Goal: Information Seeking & Learning: Check status

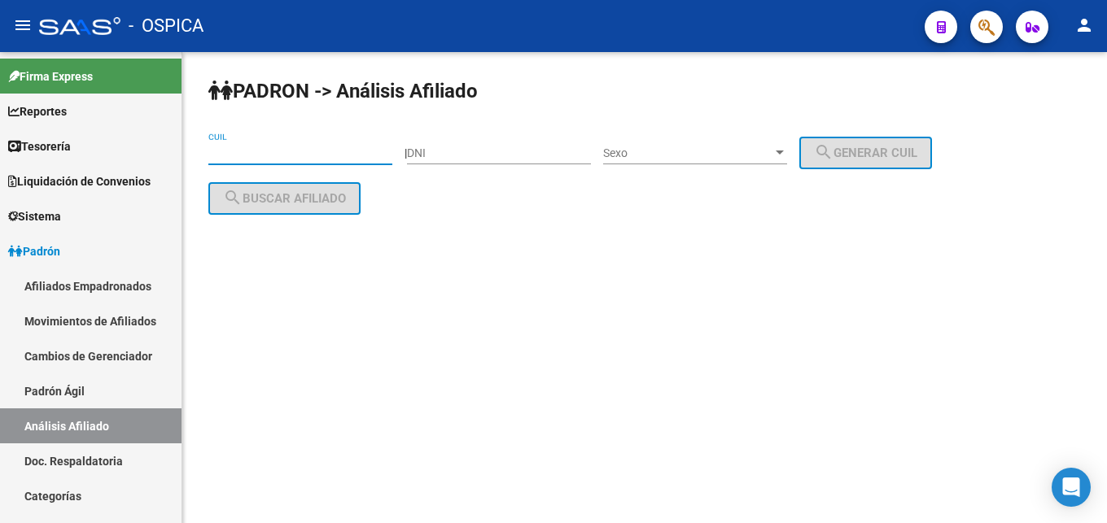
click at [233, 154] on input "CUIL" at bounding box center [300, 154] width 184 height 14
paste input "23-21102313-9"
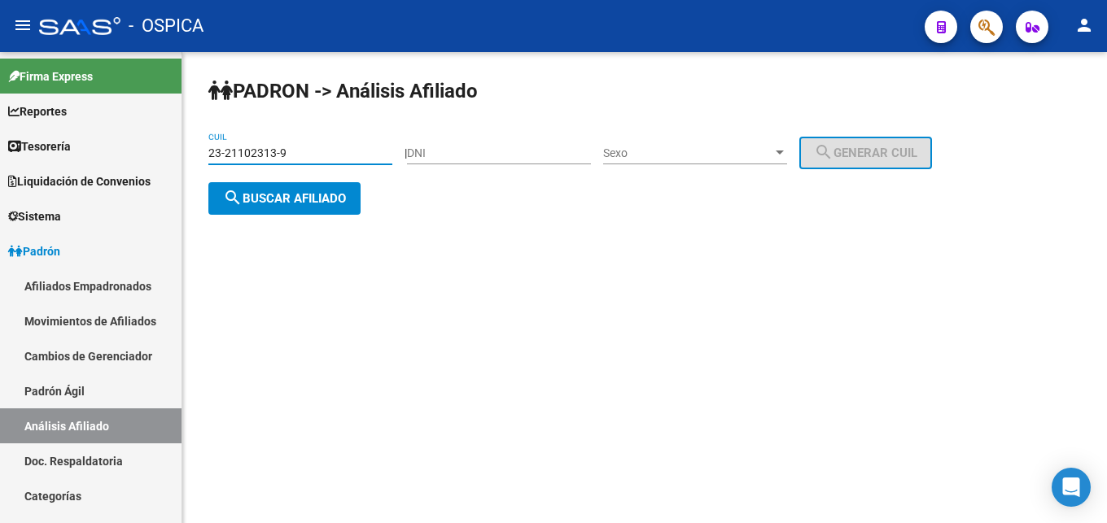
type input "23-21102313-9"
click at [313, 199] on span "search Buscar afiliado" at bounding box center [284, 198] width 123 height 15
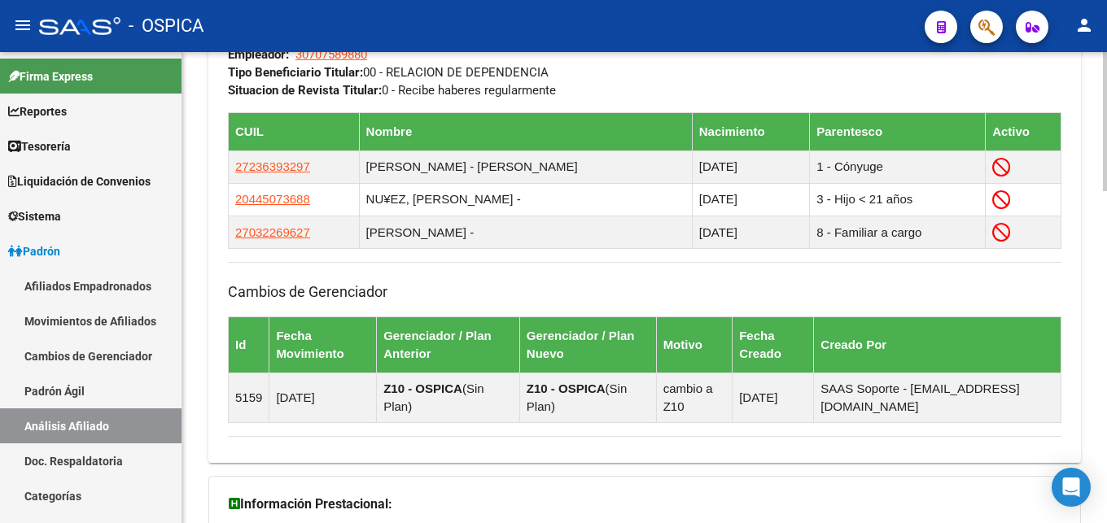
scroll to position [1120, 0]
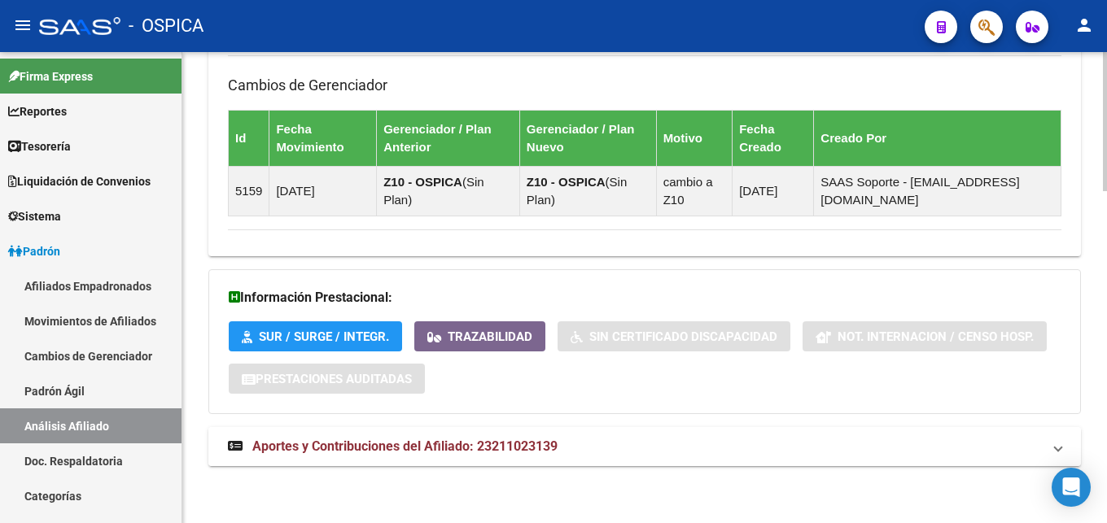
click at [483, 447] on span "Aportes y Contribuciones del Afiliado: 23211023139" at bounding box center [404, 446] width 305 height 15
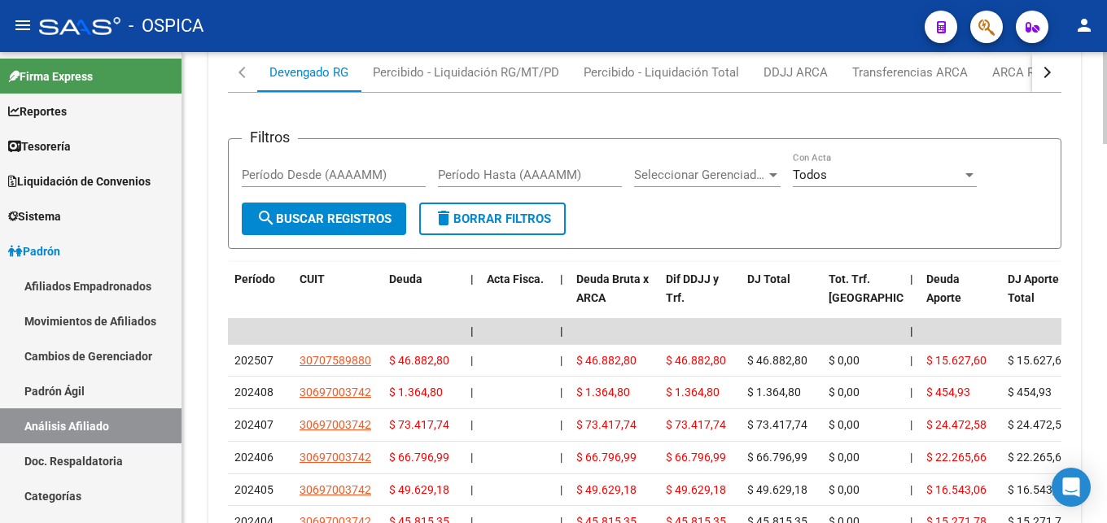
scroll to position [1630, 0]
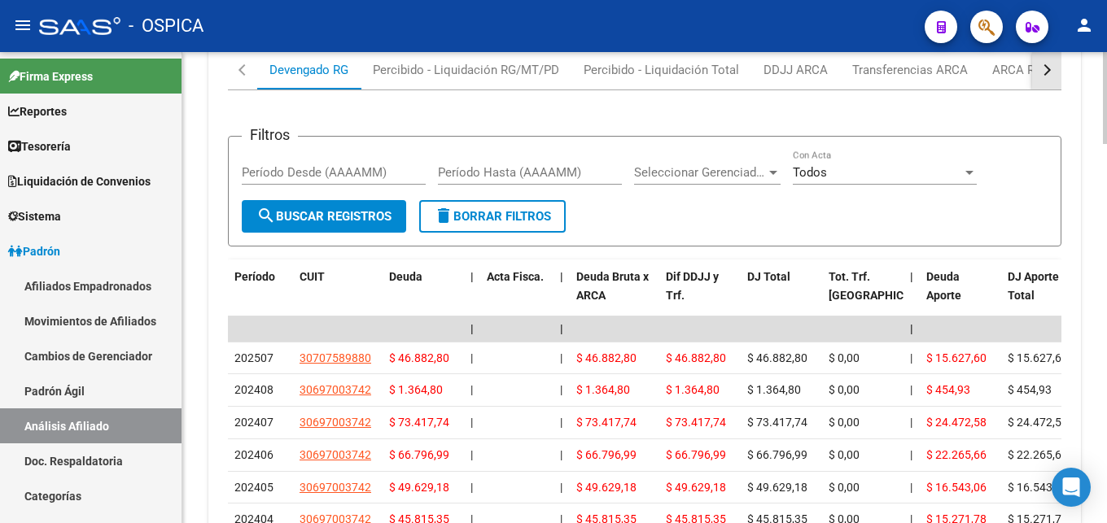
click at [1040, 72] on button "button" at bounding box center [1046, 69] width 29 height 39
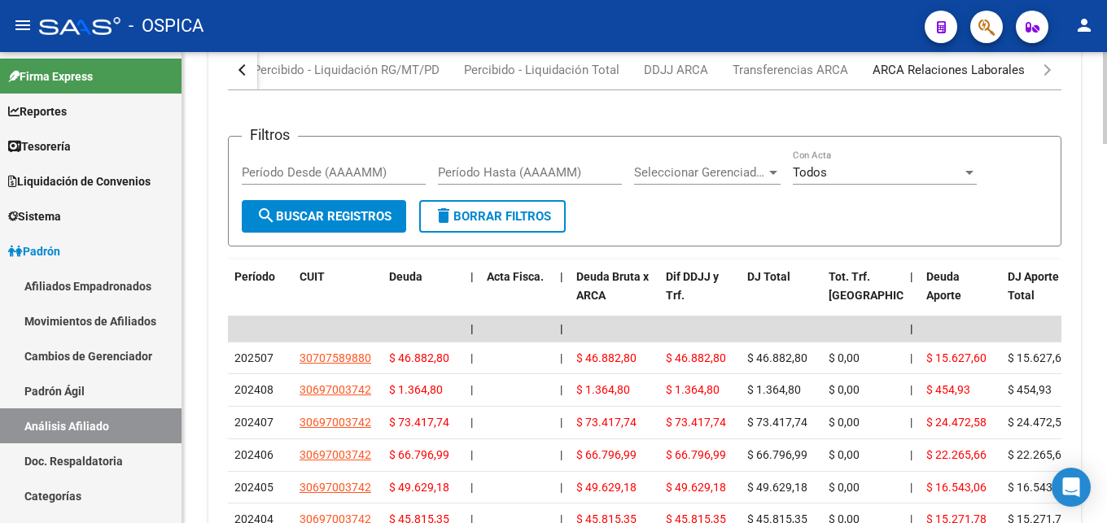
click at [969, 74] on div "ARCA Relaciones Laborales" at bounding box center [948, 70] width 152 height 18
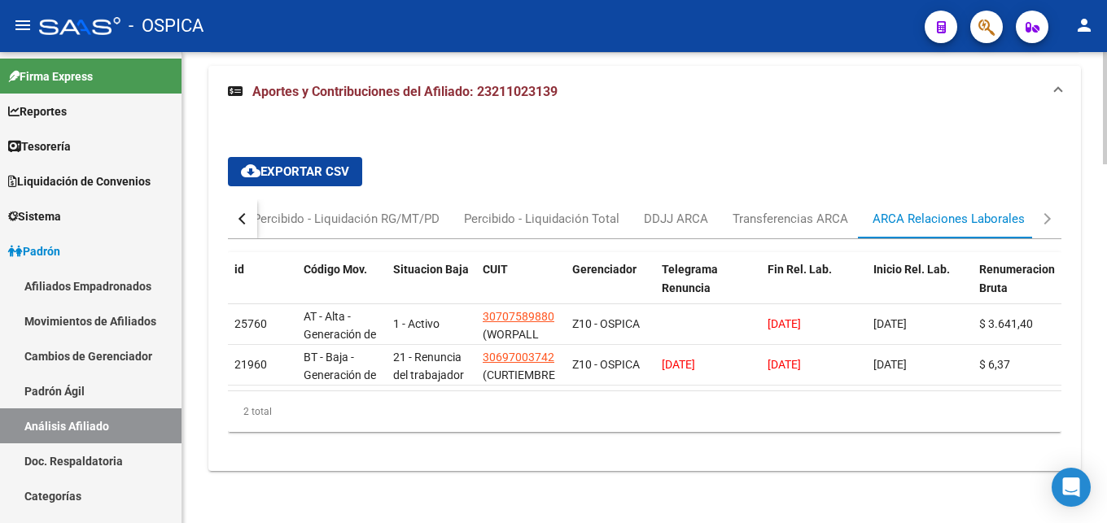
scroll to position [1500, 0]
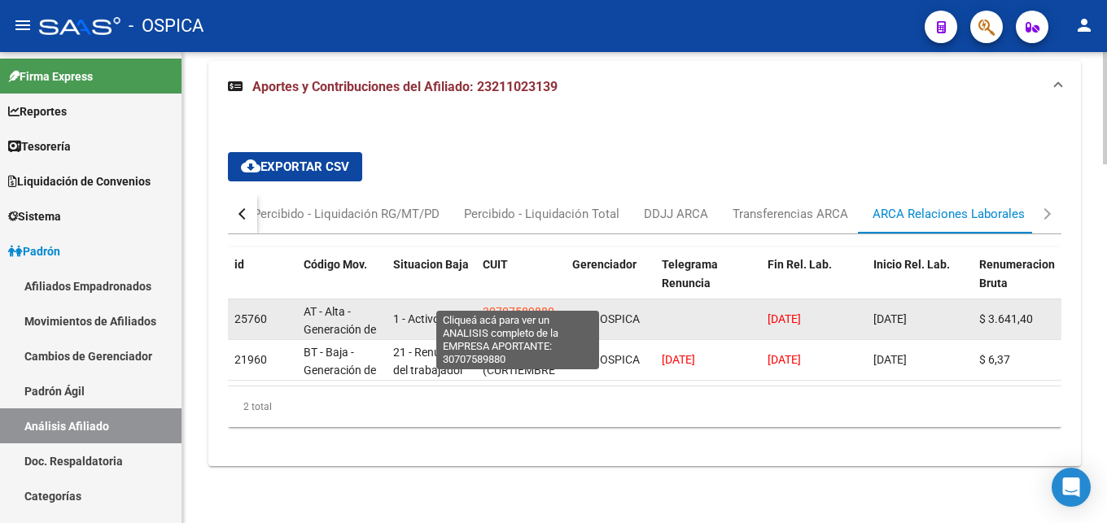
click at [520, 305] on span "30707589880" at bounding box center [519, 311] width 72 height 13
type textarea "30707589880"
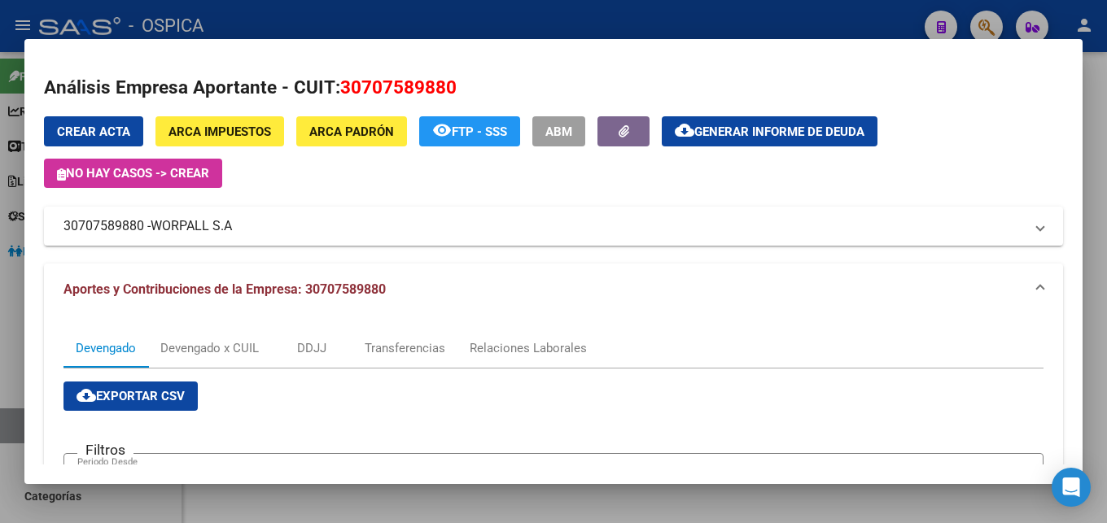
click at [421, 16] on div at bounding box center [553, 261] width 1107 height 523
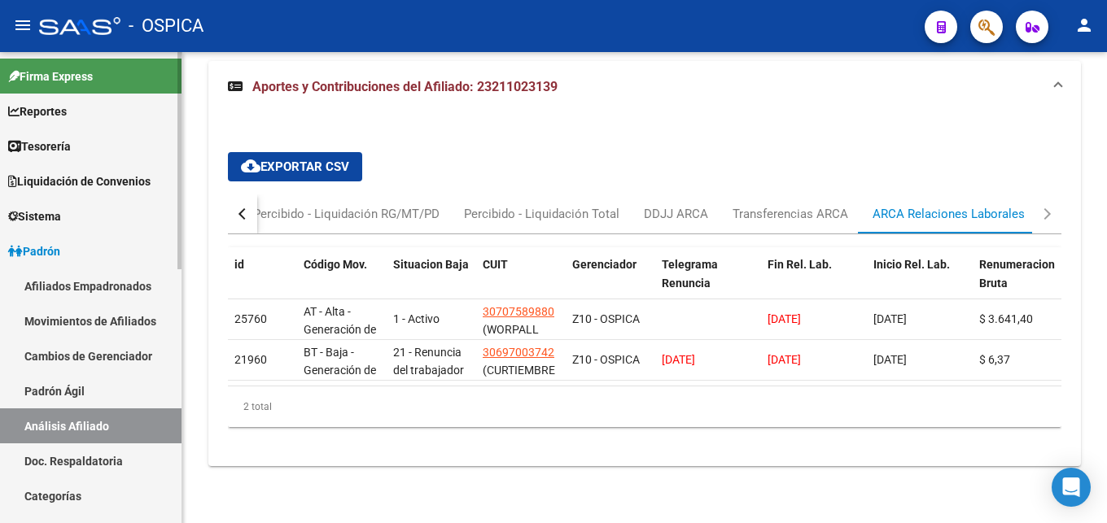
click at [114, 466] on link "Doc. Respaldatoria" at bounding box center [90, 461] width 181 height 35
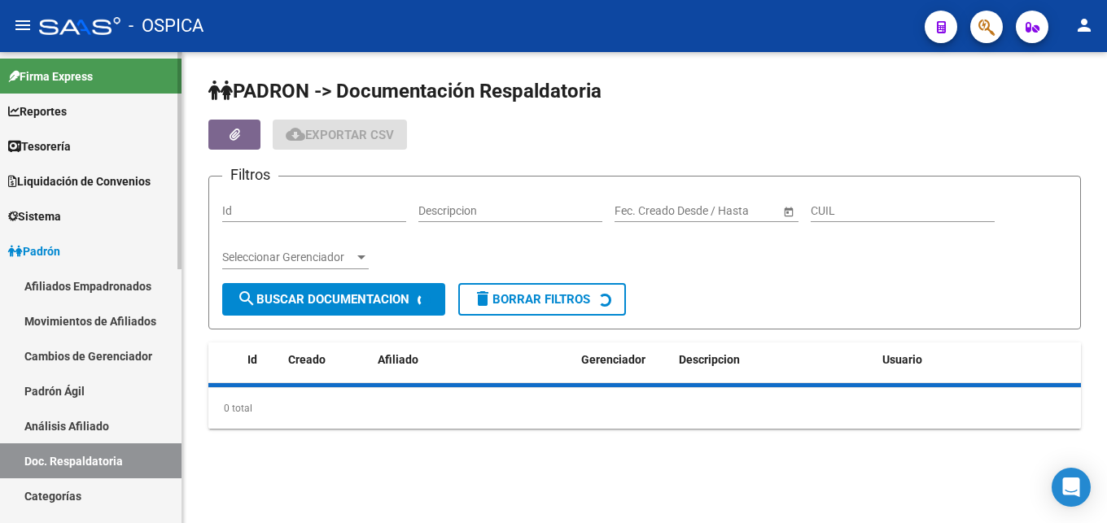
click at [105, 432] on link "Análisis Afiliado" at bounding box center [90, 426] width 181 height 35
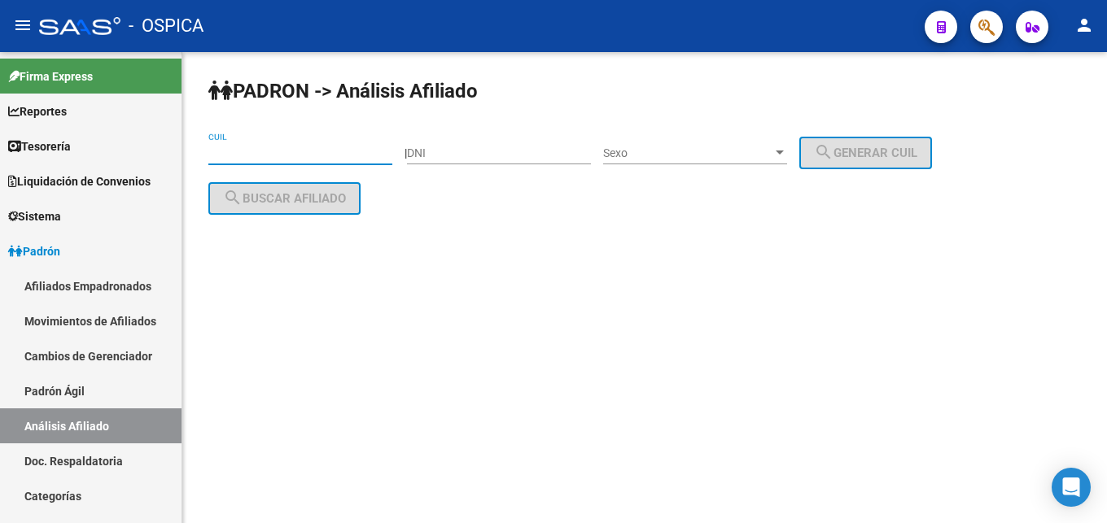
click at [249, 147] on input "CUIL" at bounding box center [300, 154] width 184 height 14
paste input "20-38820381-2"
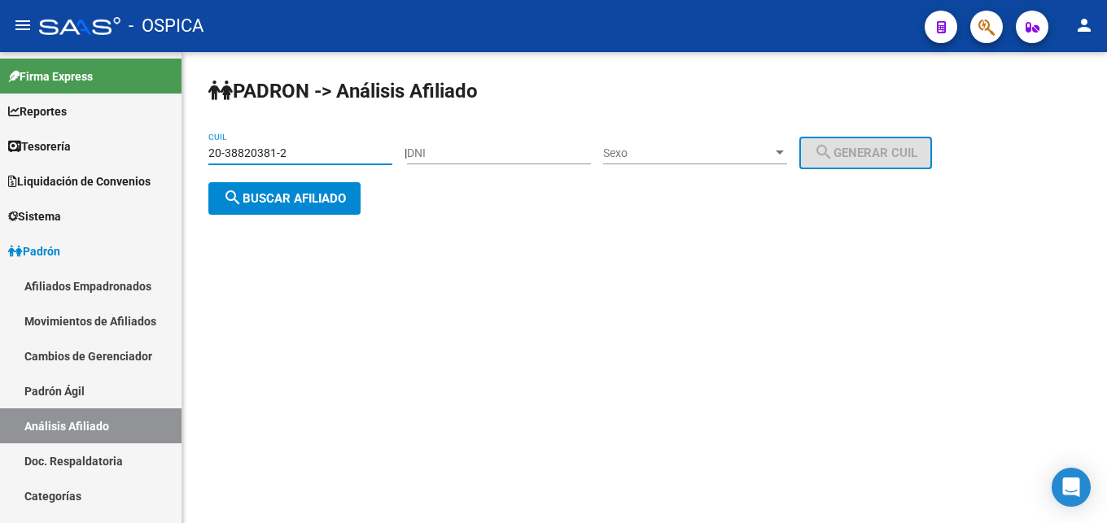
type input "20-38820381-2"
click at [288, 198] on span "search Buscar afiliado" at bounding box center [284, 198] width 123 height 15
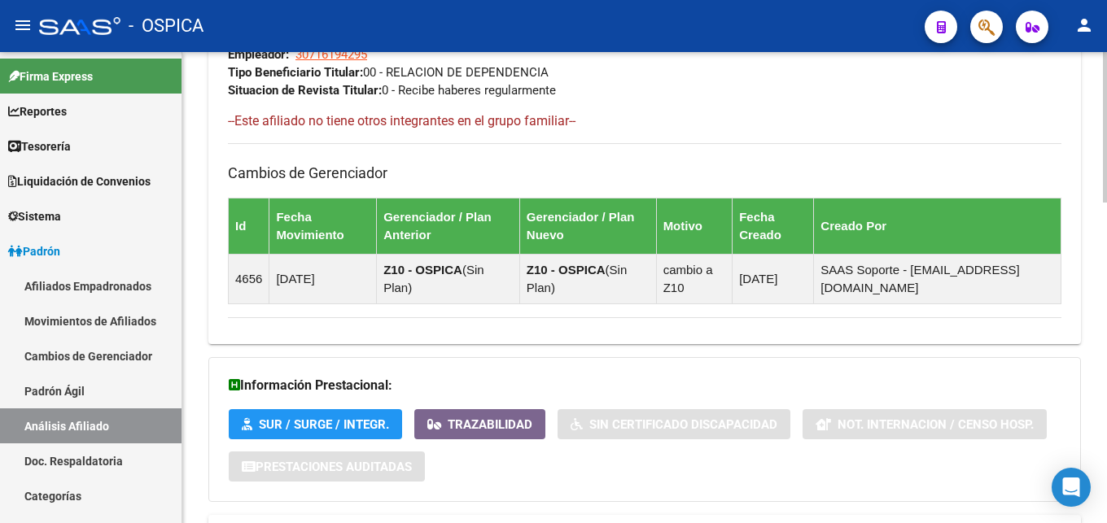
scroll to position [1001, 0]
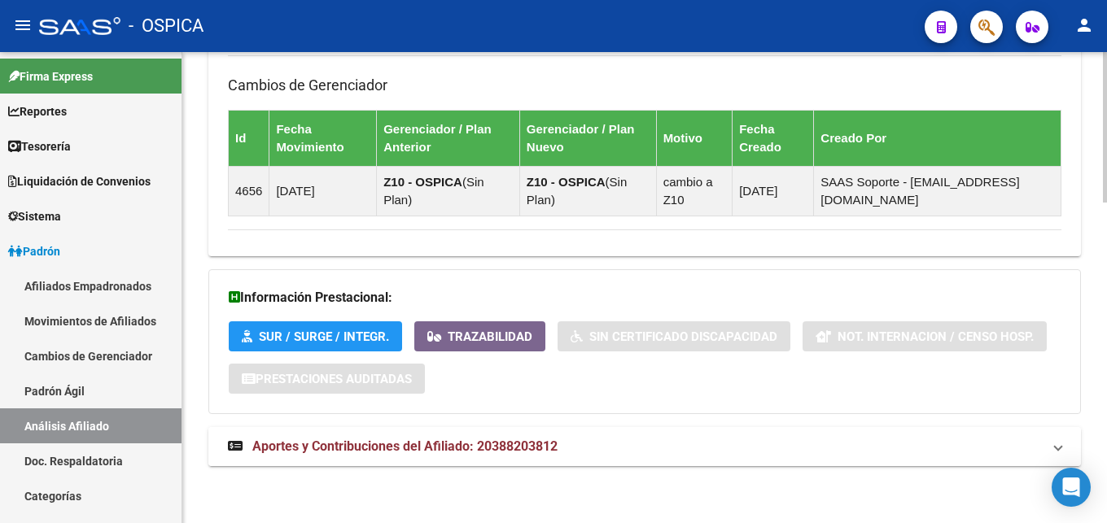
click at [501, 439] on strong "Aportes y Contribuciones del Afiliado: 20388203812" at bounding box center [393, 447] width 330 height 18
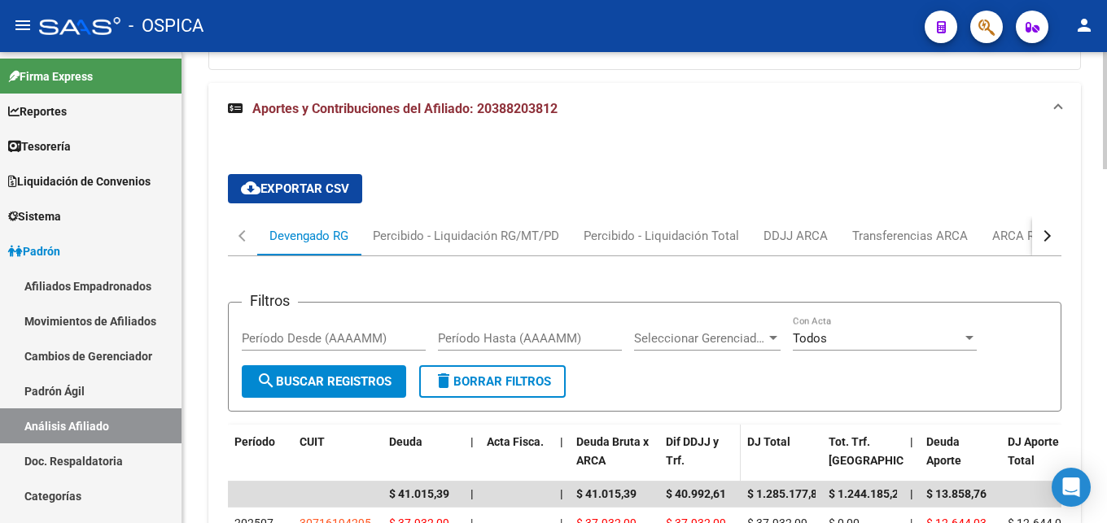
scroll to position [1420, 0]
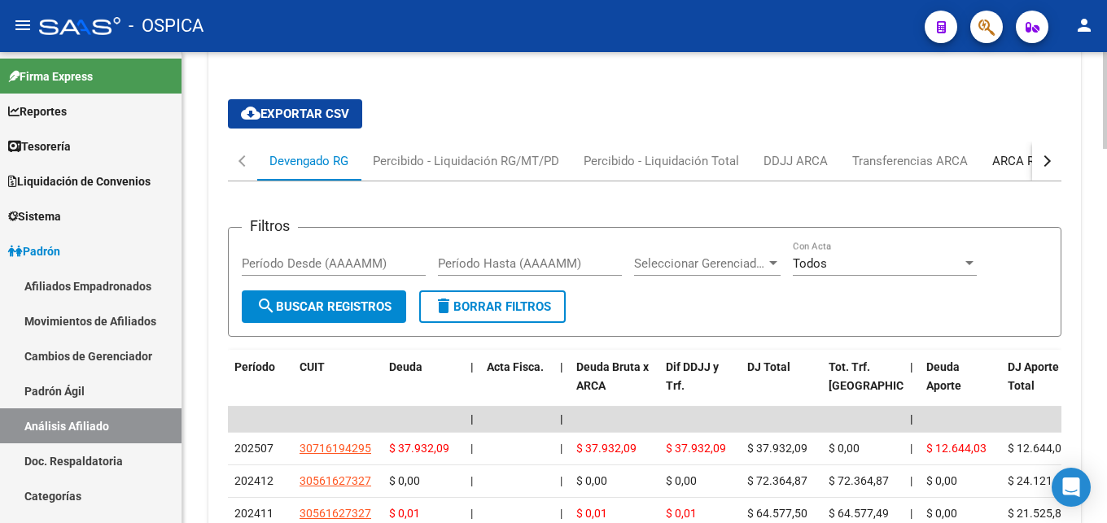
click at [1008, 164] on div "ARCA Relaciones Laborales" at bounding box center [1068, 161] width 152 height 18
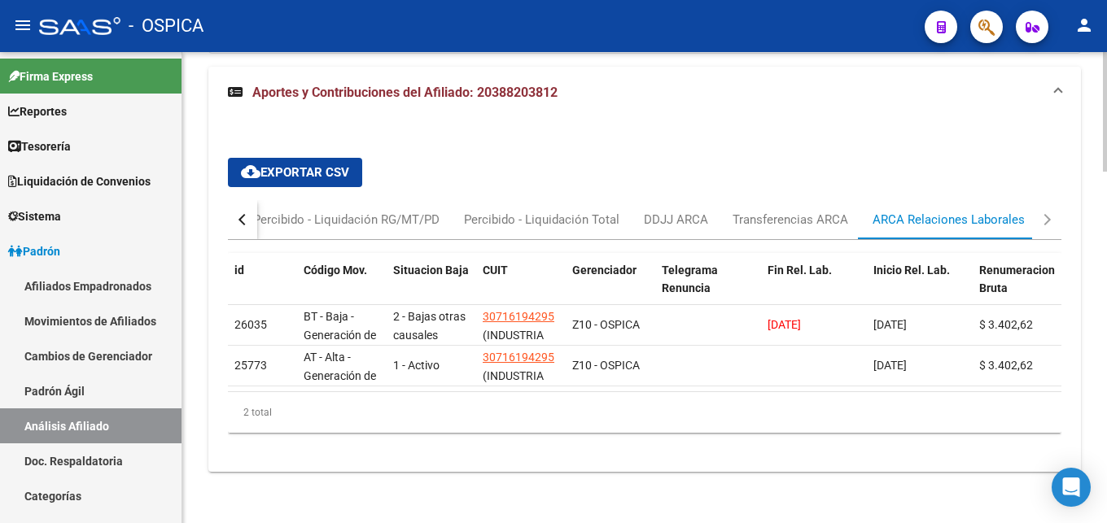
scroll to position [1381, 0]
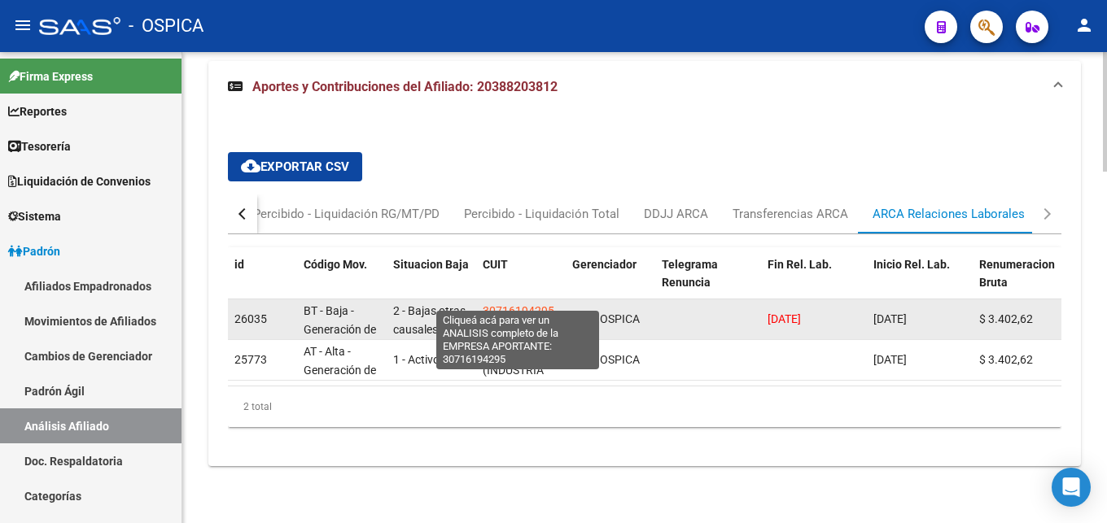
click at [530, 304] on span "30716194295" at bounding box center [519, 310] width 72 height 13
type textarea "30716194295"
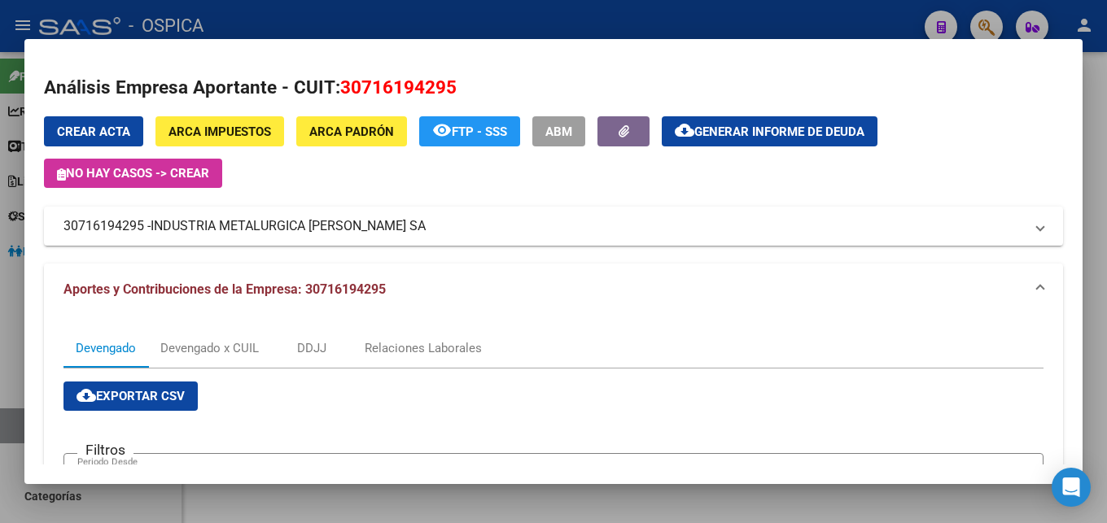
click at [435, 19] on div at bounding box center [553, 261] width 1107 height 523
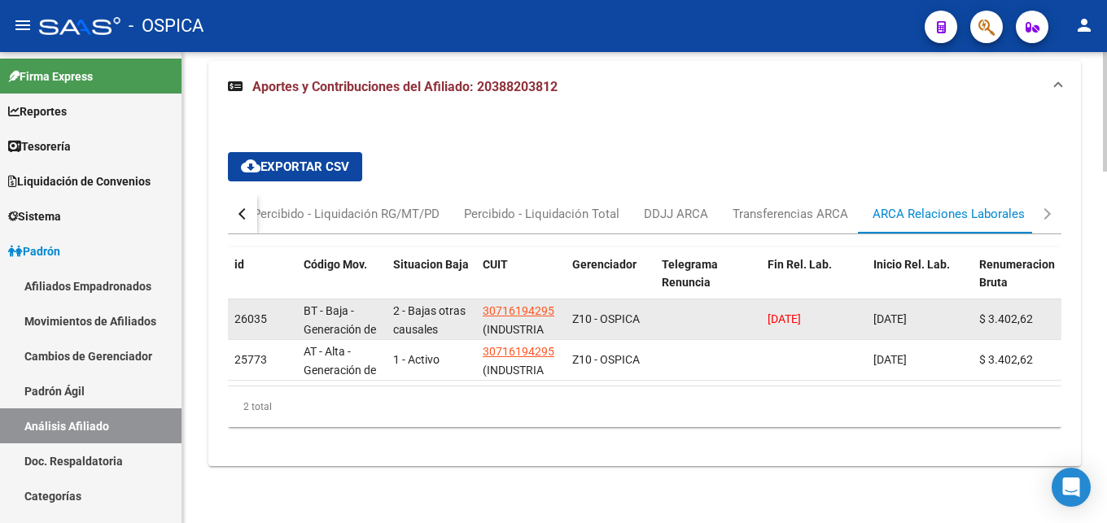
click at [486, 323] on span "(INDUSTRIA METALURGICA [PERSON_NAME] SA)" at bounding box center [526, 357] width 87 height 68
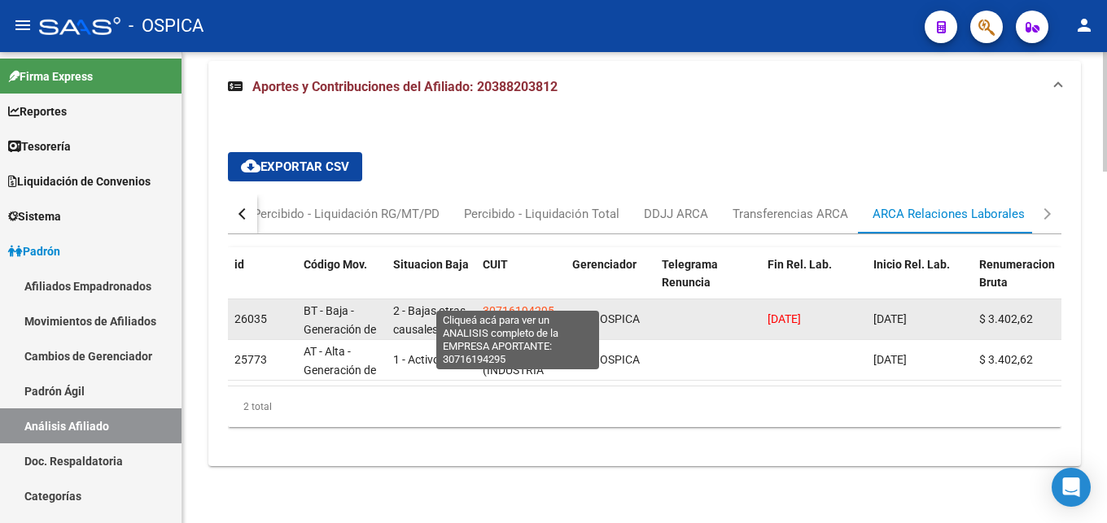
click at [510, 304] on span "30716194295" at bounding box center [519, 310] width 72 height 13
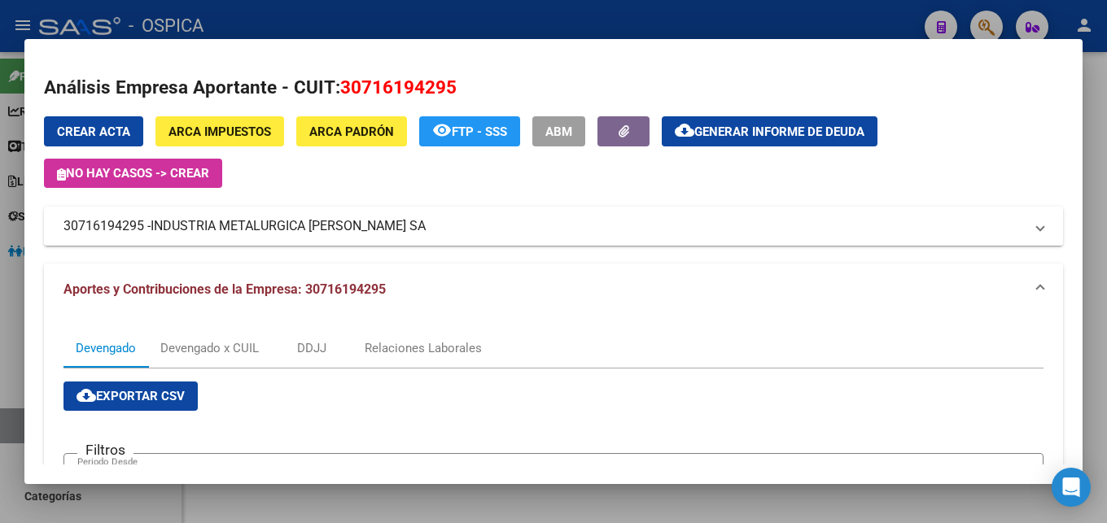
drag, startPoint x: 159, startPoint y: 221, endPoint x: 208, endPoint y: 225, distance: 49.8
click at [208, 225] on span "INDUSTRIA METALURGICA [PERSON_NAME] SA" at bounding box center [288, 226] width 275 height 20
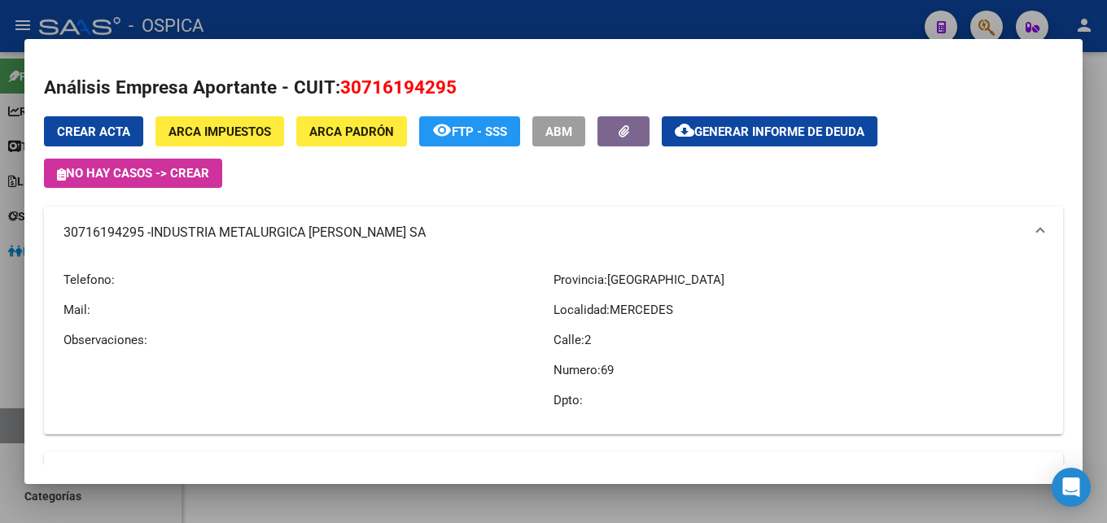
drag, startPoint x: 155, startPoint y: 232, endPoint x: 381, endPoint y: 234, distance: 226.3
click at [381, 234] on mat-panel-title "30716194295 - INDUSTRIA METALURGICA [PERSON_NAME] SA" at bounding box center [543, 233] width 960 height 20
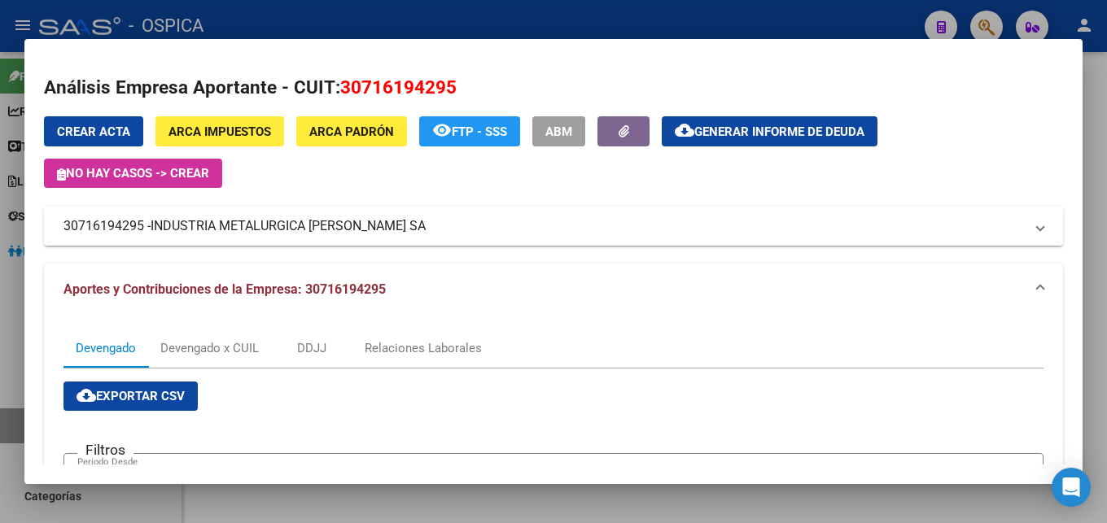
copy span "INDUSTRIA METALURGICA [PERSON_NAME] SA"
click at [391, 26] on div at bounding box center [553, 261] width 1107 height 523
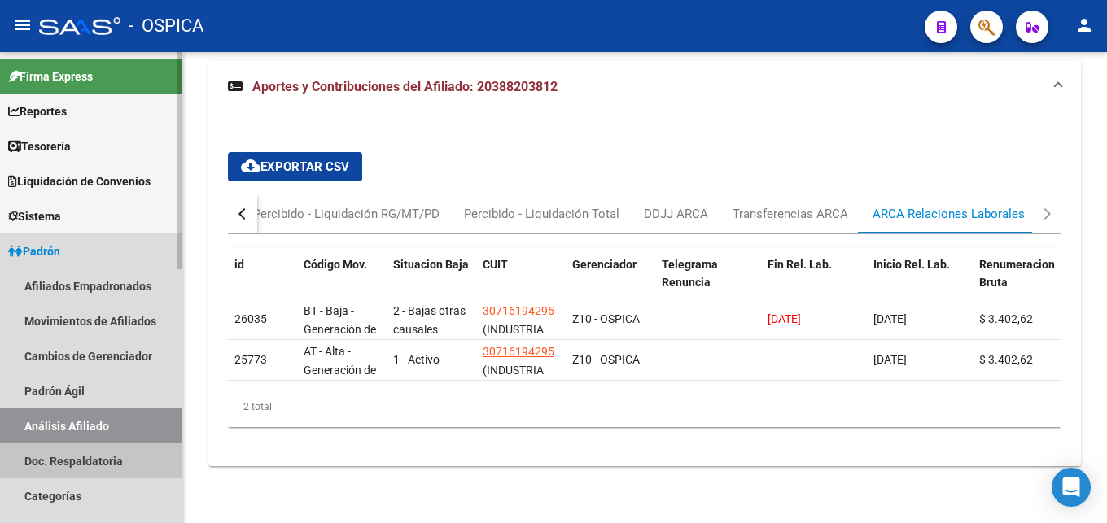
click at [105, 459] on link "Doc. Respaldatoria" at bounding box center [90, 461] width 181 height 35
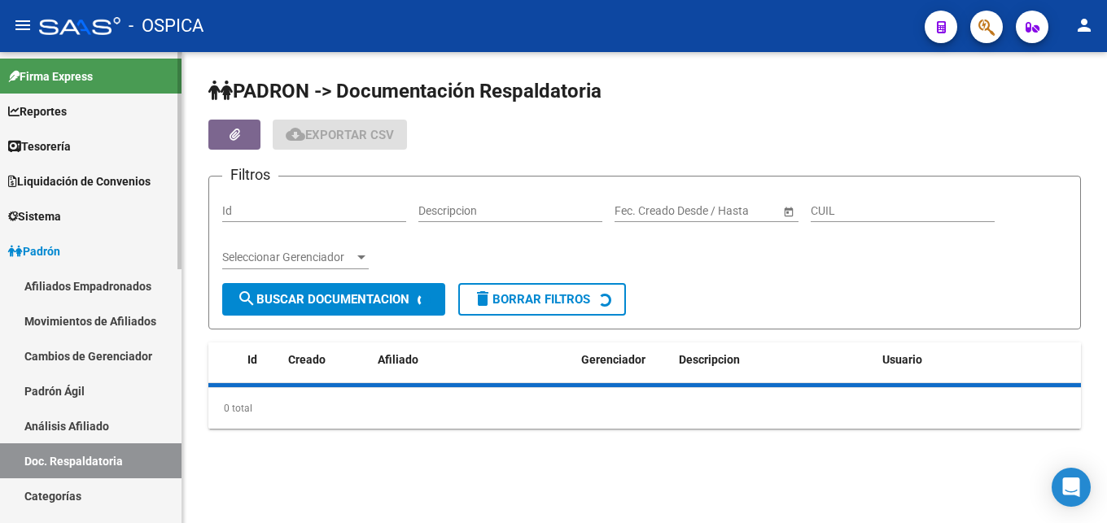
click at [104, 428] on link "Análisis Afiliado" at bounding box center [90, 426] width 181 height 35
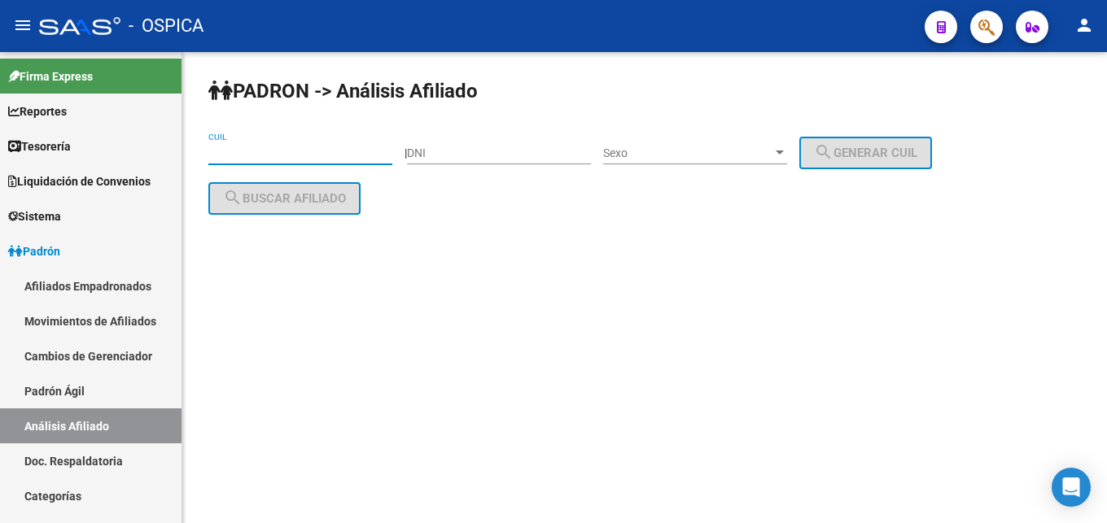
click at [249, 154] on input "CUIL" at bounding box center [300, 154] width 184 height 14
paste input "20-26798083-8"
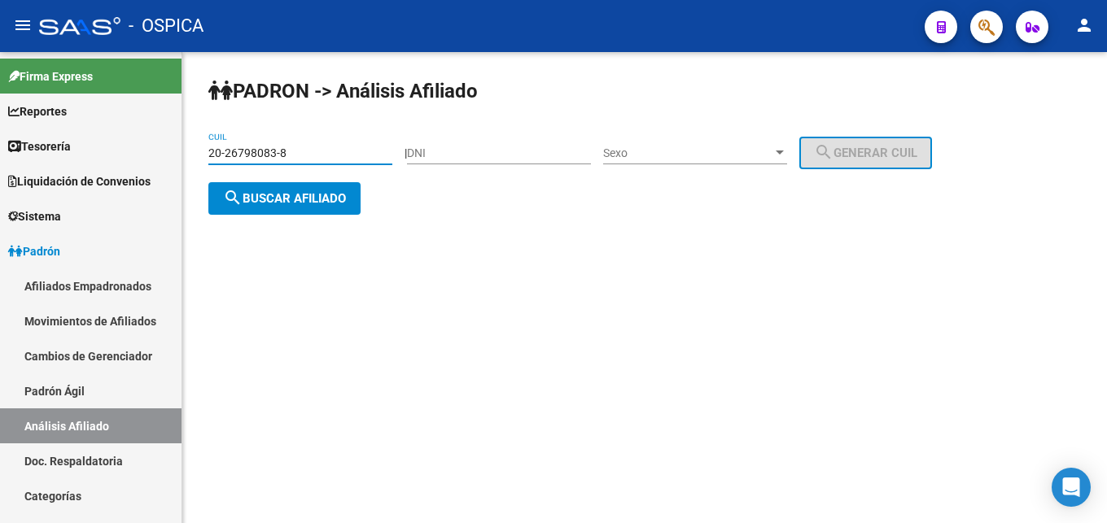
type input "20-26798083-8"
click at [291, 195] on span "search Buscar afiliado" at bounding box center [284, 198] width 123 height 15
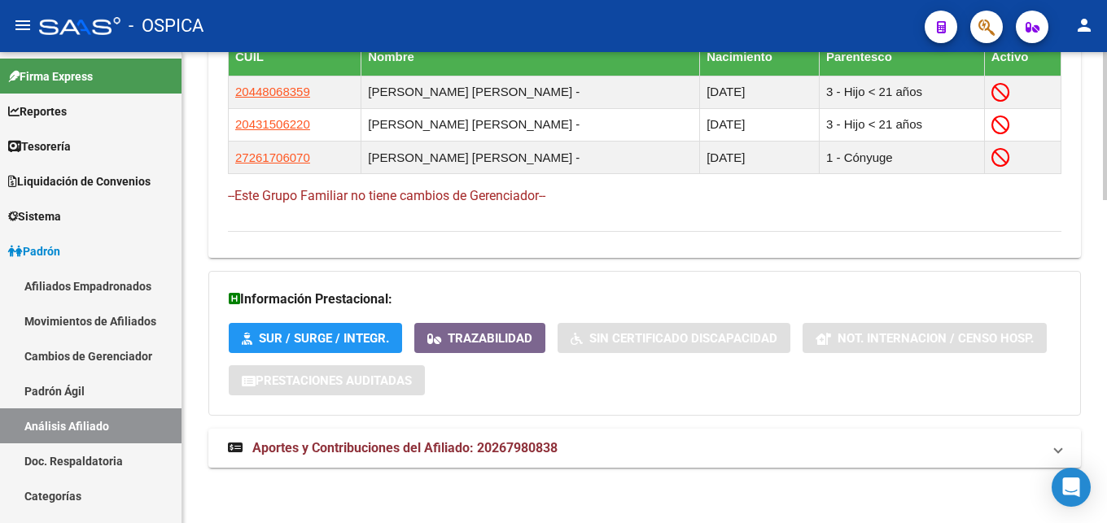
scroll to position [1026, 0]
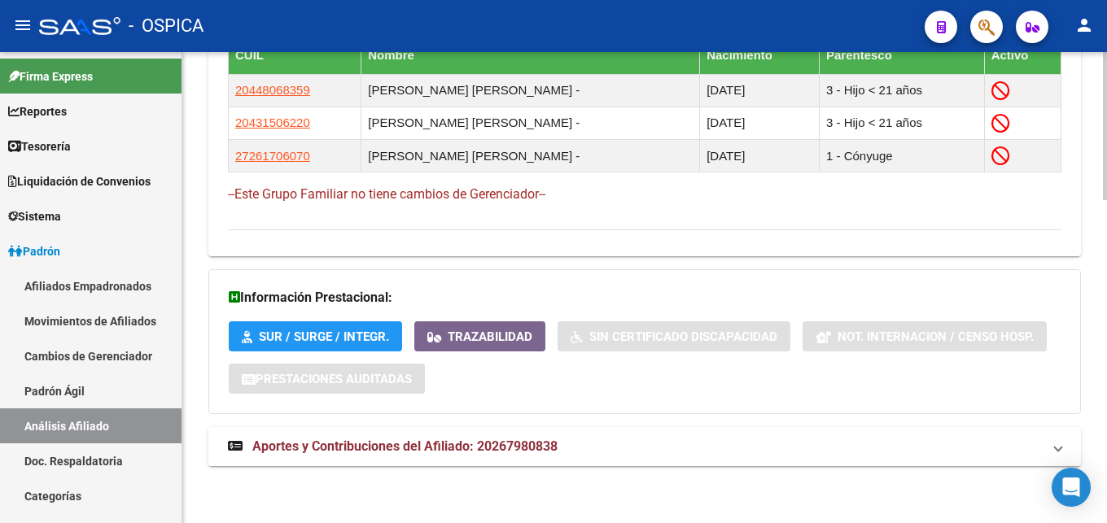
click at [532, 438] on strong "Aportes y Contribuciones del Afiliado: 20267980838" at bounding box center [393, 447] width 330 height 18
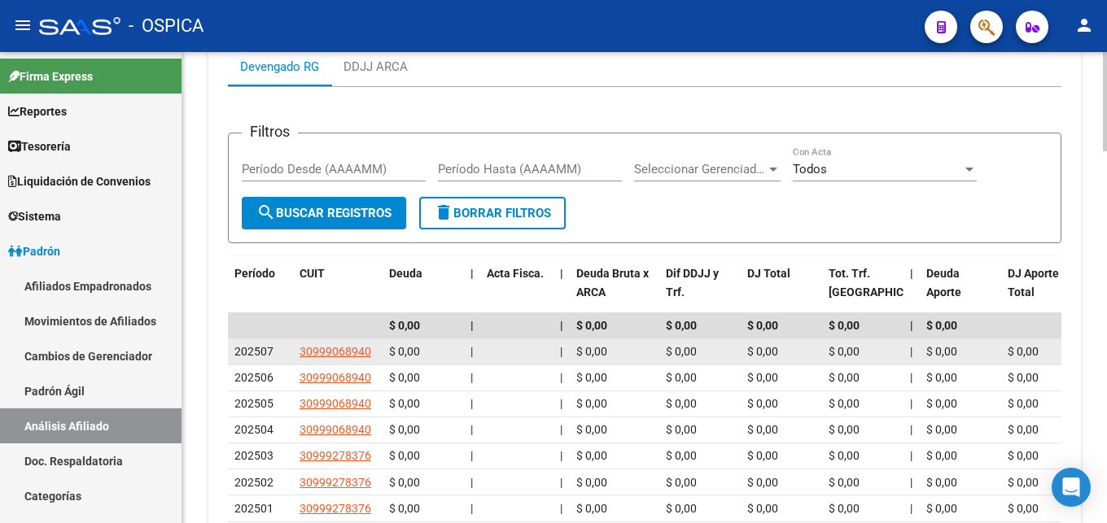
scroll to position [1607, 0]
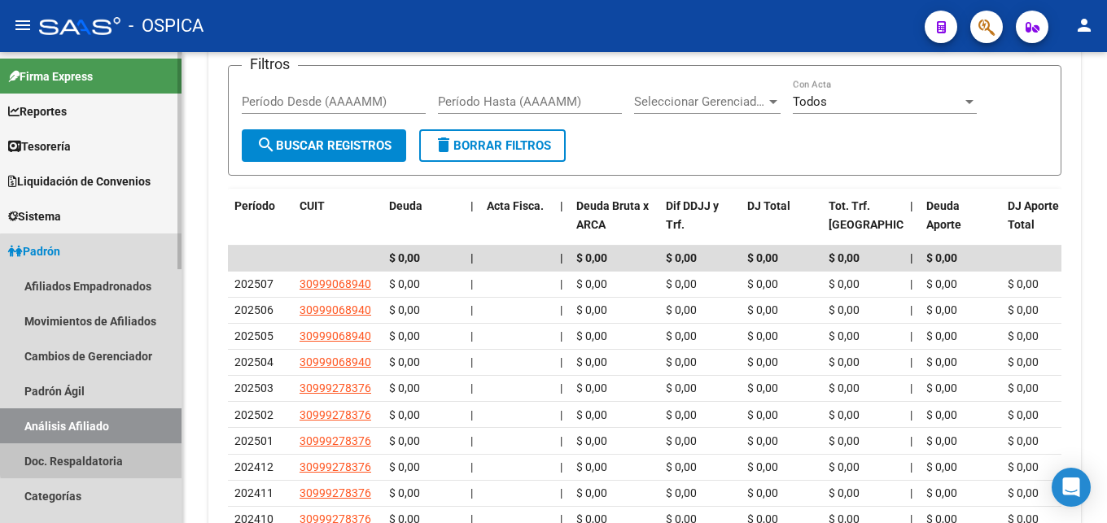
click at [130, 456] on link "Doc. Respaldatoria" at bounding box center [90, 461] width 181 height 35
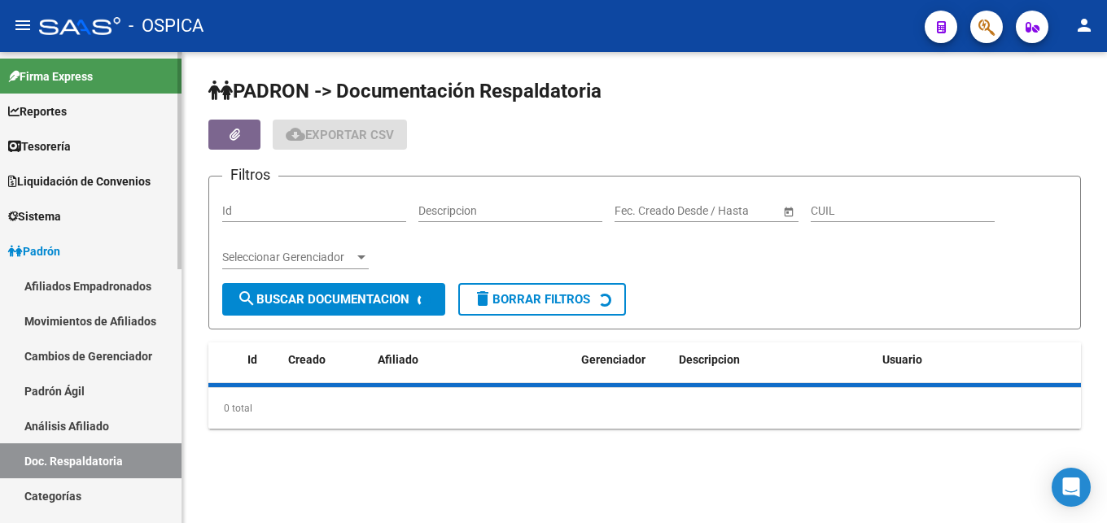
click at [120, 430] on link "Análisis Afiliado" at bounding box center [90, 426] width 181 height 35
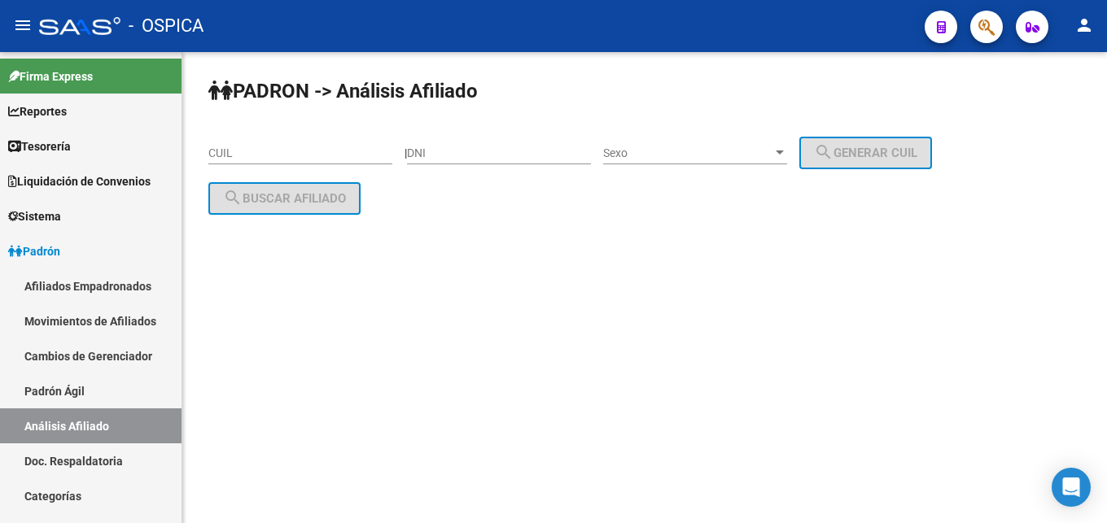
click at [265, 155] on input "CUIL" at bounding box center [300, 154] width 184 height 14
paste input "20-44525856-4"
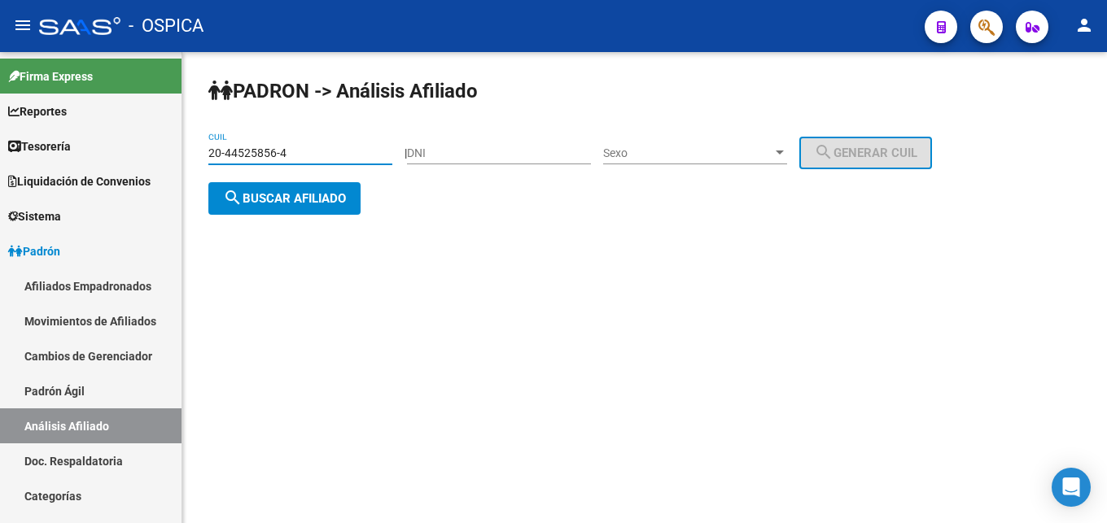
type input "20-44525856-4"
click at [300, 211] on button "search Buscar afiliado" at bounding box center [284, 198] width 152 height 33
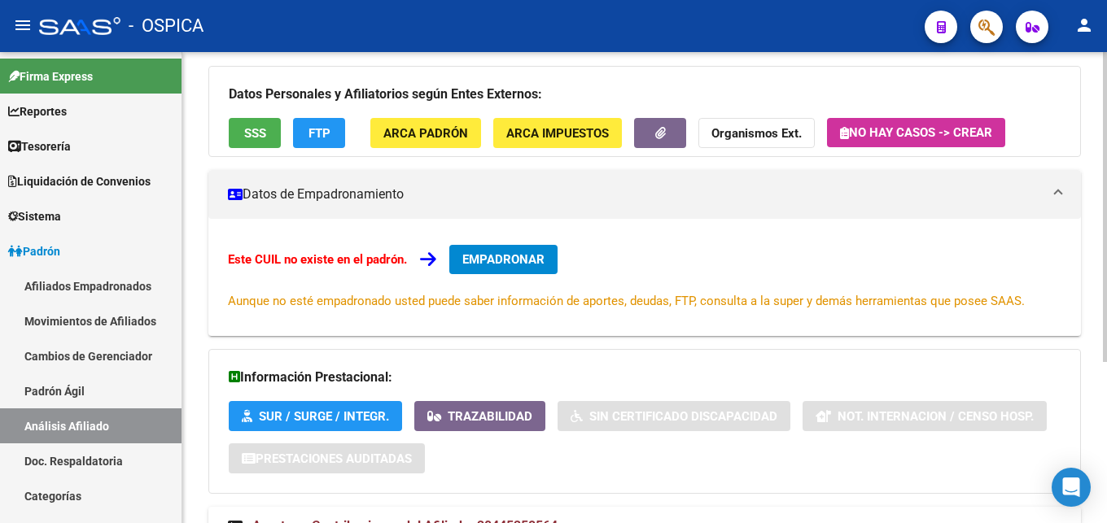
scroll to position [246, 0]
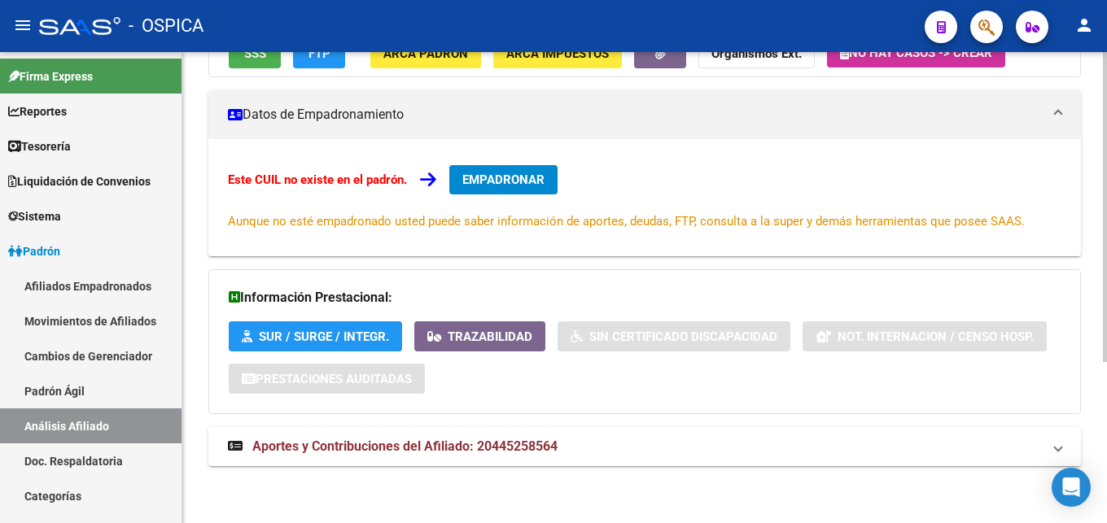
click at [532, 441] on span "Aportes y Contribuciones del Afiliado: 20445258564" at bounding box center [404, 446] width 305 height 15
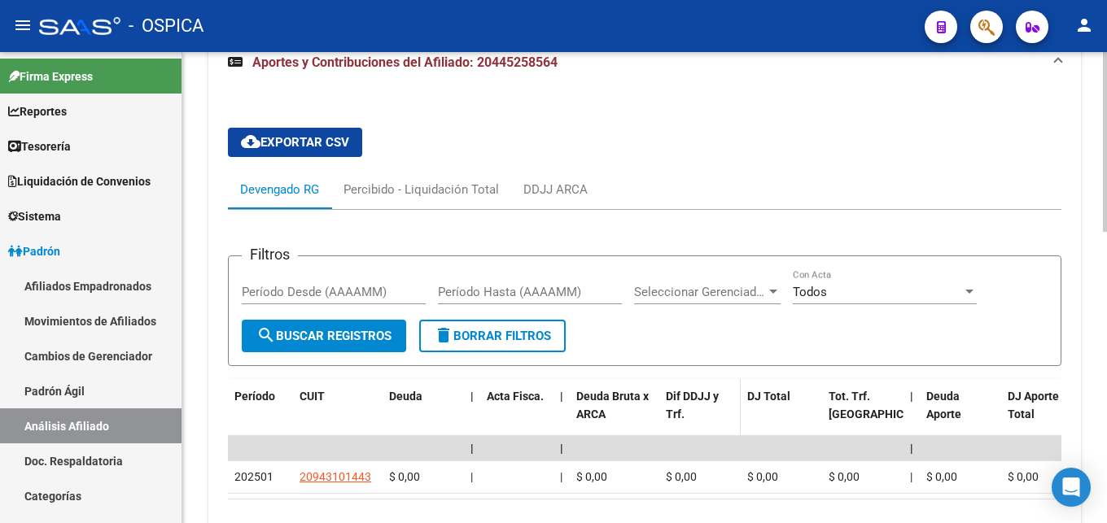
scroll to position [744, 0]
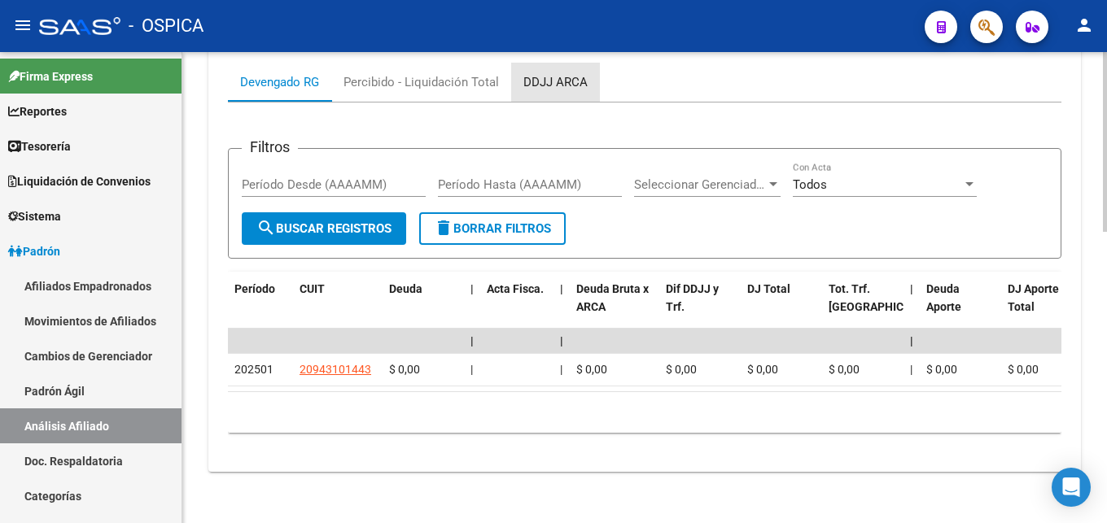
click at [556, 85] on div "DDJJ ARCA" at bounding box center [555, 82] width 64 height 18
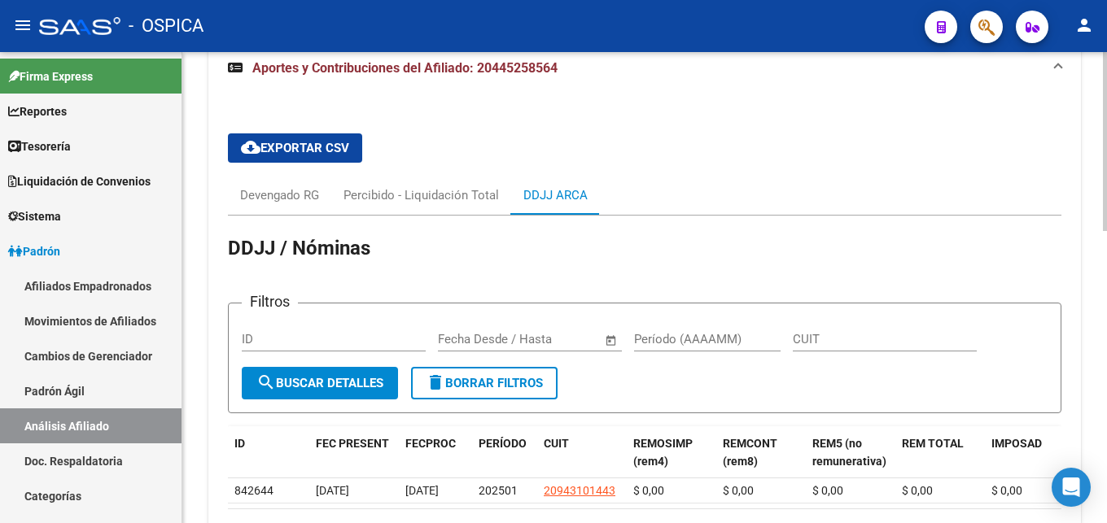
scroll to position [738, 0]
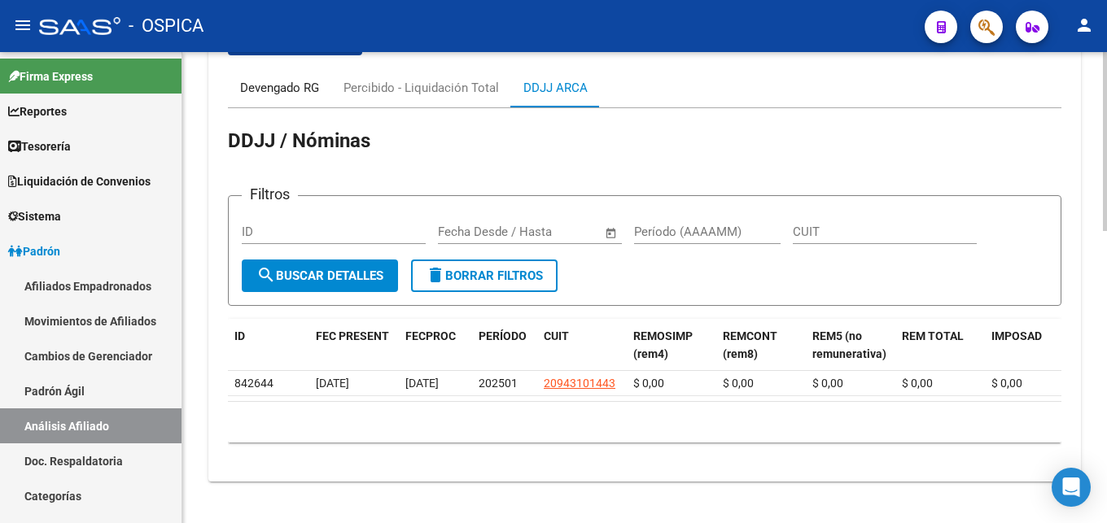
click at [272, 83] on div "Devengado RG" at bounding box center [279, 88] width 79 height 18
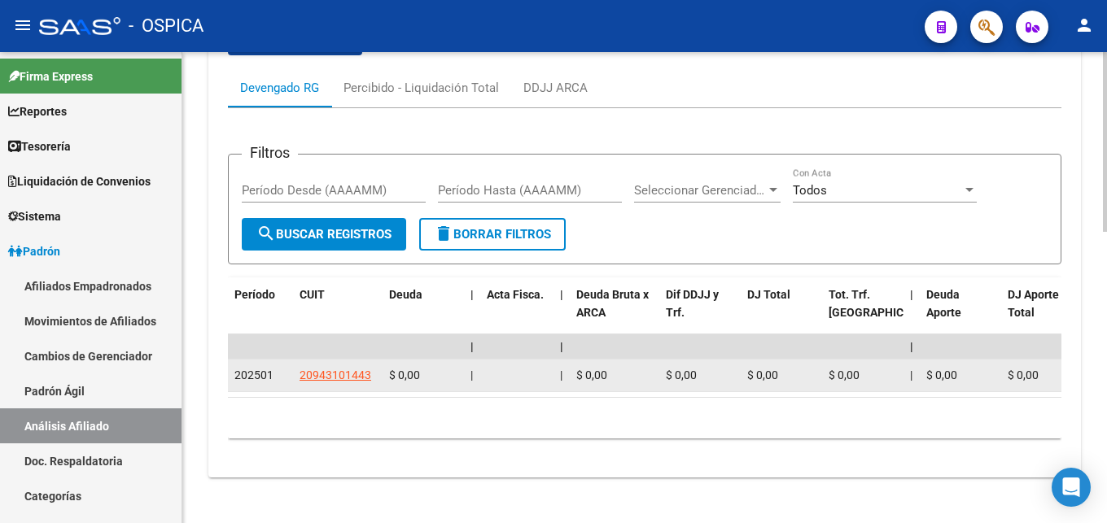
click at [347, 384] on app-link-go-to "20943101443" at bounding box center [336, 375] width 72 height 19
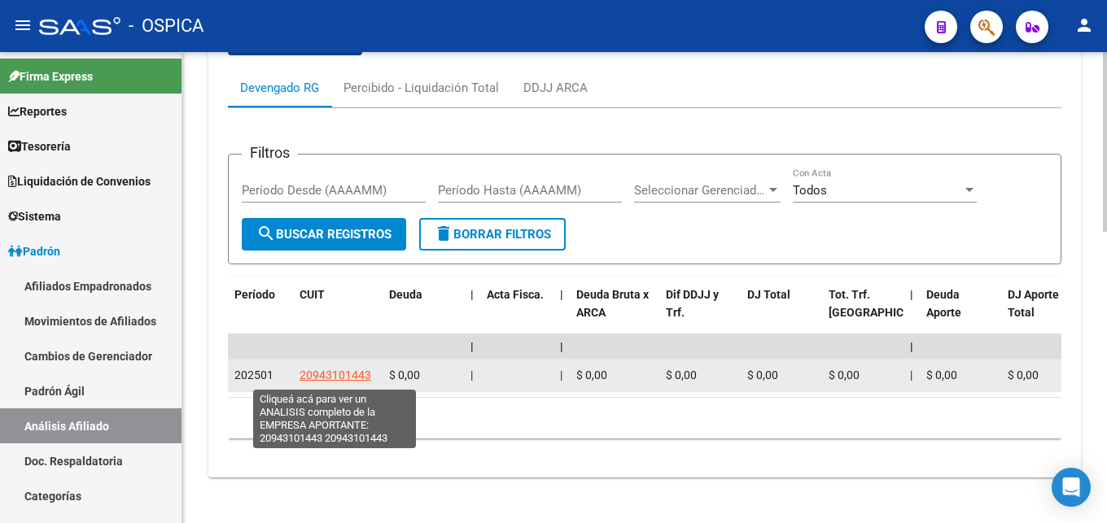
click at [346, 382] on span "20943101443" at bounding box center [336, 375] width 72 height 13
type textarea "20943101443"
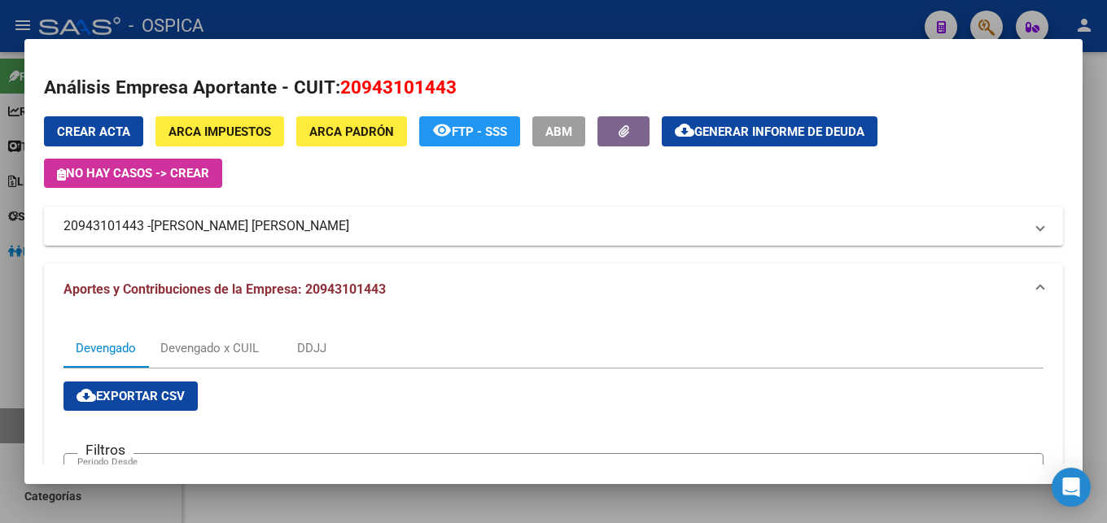
click at [444, 29] on div at bounding box center [553, 261] width 1107 height 523
